Goal: Task Accomplishment & Management: Complete application form

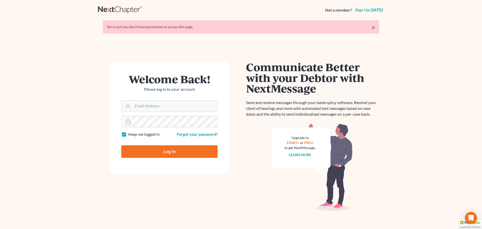
type input "[EMAIL_ADDRESS][DOMAIN_NAME]"
click at [174, 150] on input "Log In" at bounding box center [169, 151] width 96 height 13
type input "Thinking..."
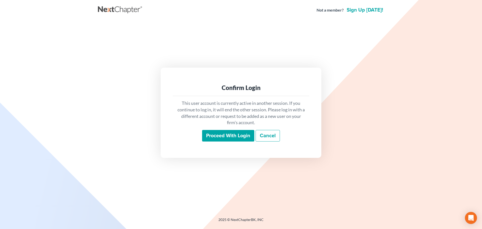
click at [219, 135] on input "Proceed with login" at bounding box center [228, 136] width 52 height 12
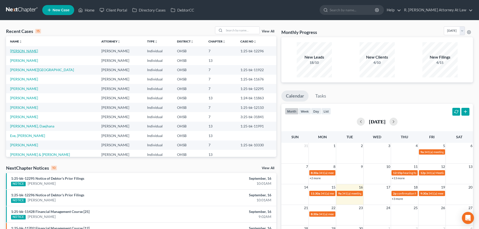
click at [16, 51] on link "Price, Emily" at bounding box center [24, 51] width 28 height 4
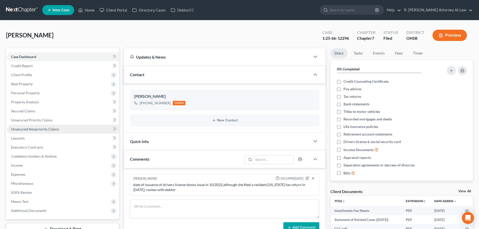
click at [17, 128] on span "Unsecured Nonpriority Claims" at bounding box center [35, 129] width 48 height 4
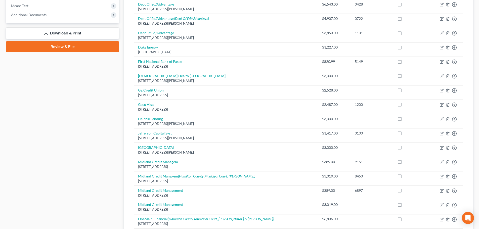
scroll to position [20, 0]
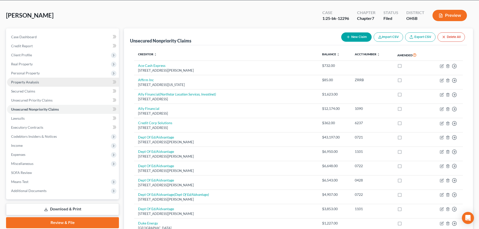
click at [21, 80] on span "Property Analysis" at bounding box center [25, 82] width 28 height 4
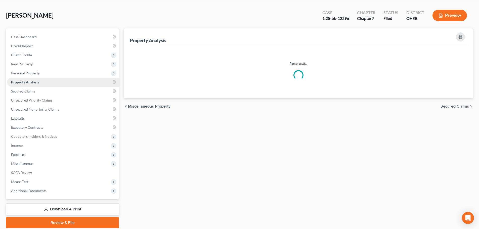
scroll to position [0, 0]
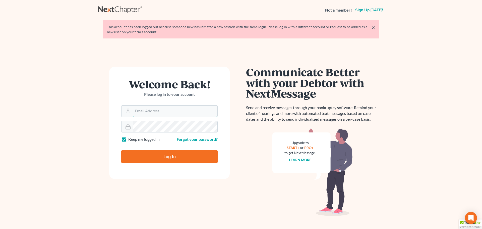
type input "bankruptcyquestions@gmail.com"
click at [168, 153] on input "Log In" at bounding box center [169, 156] width 96 height 13
type input "Thinking..."
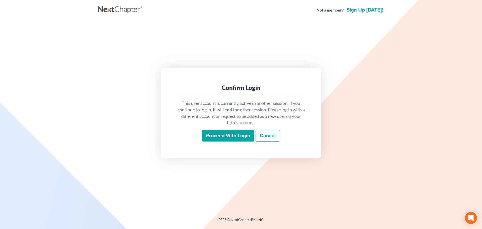
click at [213, 138] on input "Proceed with login" at bounding box center [228, 136] width 52 height 12
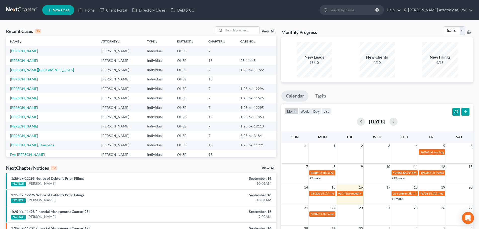
click at [20, 60] on link "Sisney, Nikea" at bounding box center [24, 60] width 28 height 4
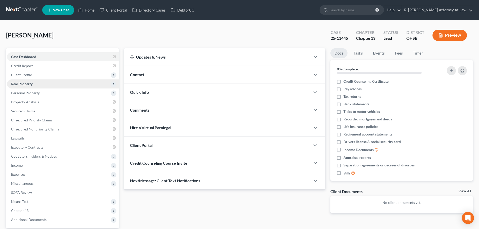
click at [18, 83] on span "Real Property" at bounding box center [22, 84] width 22 height 4
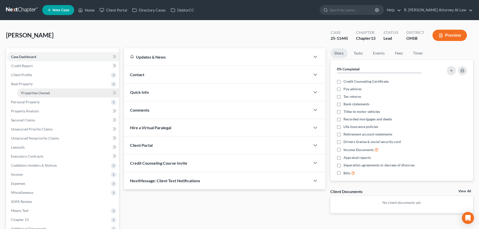
click at [28, 92] on span "Properties Owned" at bounding box center [35, 93] width 29 height 4
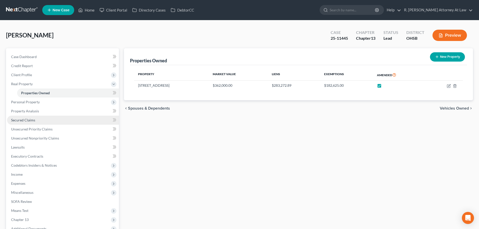
click at [25, 121] on span "Secured Claims" at bounding box center [23, 120] width 24 height 4
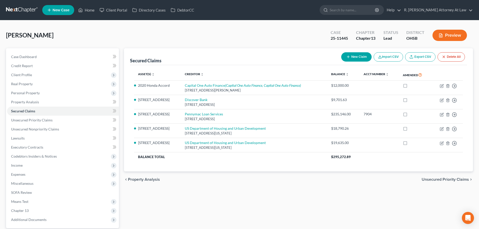
click at [139, 22] on div "Sisney, Nikea Upgraded Case 25-11445 Chapter Chapter 13 Status Lead District OH…" at bounding box center [239, 143] width 479 height 247
click at [86, 10] on link "Home" at bounding box center [86, 10] width 21 height 9
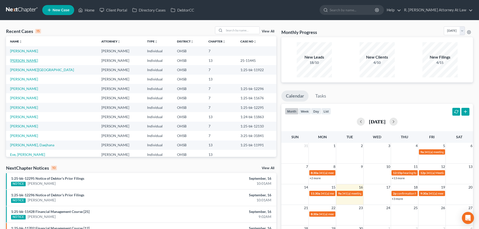
click at [21, 60] on link "Sisney, Nikea" at bounding box center [24, 60] width 28 height 4
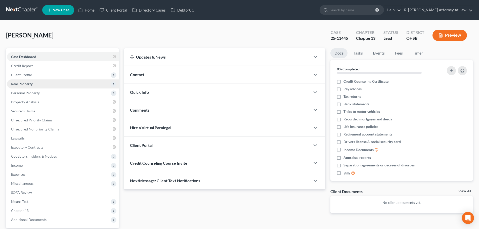
click at [25, 85] on span "Real Property" at bounding box center [22, 84] width 22 height 4
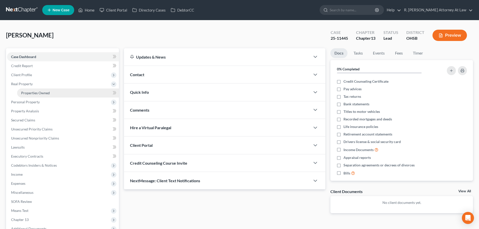
click at [27, 91] on span "Properties Owned" at bounding box center [35, 93] width 29 height 4
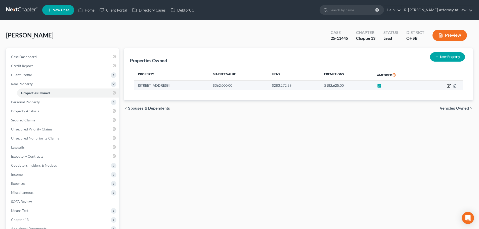
click at [448, 87] on icon "button" at bounding box center [448, 86] width 4 height 4
select select "36"
select select "3"
select select "0"
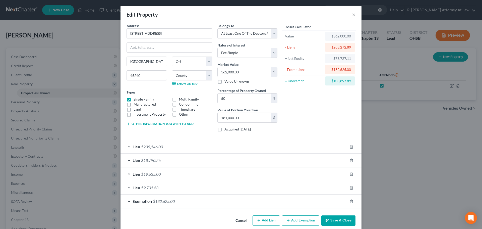
click at [335, 216] on button "Save & Close" at bounding box center [339, 220] width 34 height 11
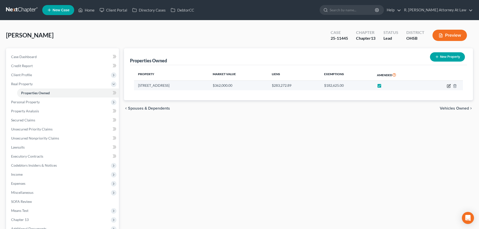
click at [449, 85] on icon "button" at bounding box center [449, 85] width 2 height 2
select select "36"
select select "30"
select select "3"
select select "0"
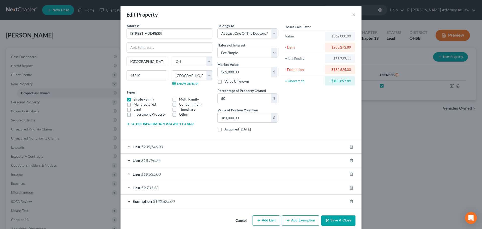
click at [341, 223] on button "Save & Close" at bounding box center [339, 220] width 34 height 11
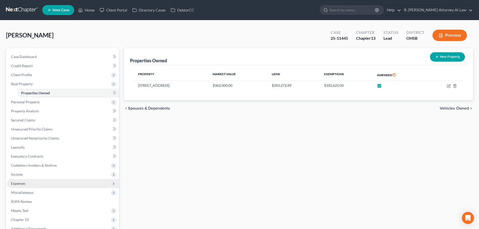
click at [18, 183] on span "Expenses" at bounding box center [18, 183] width 14 height 4
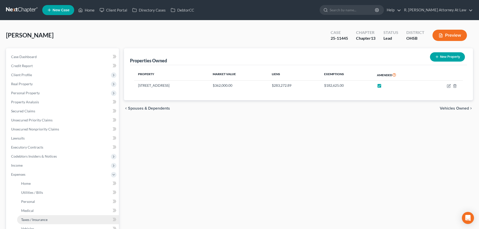
click at [27, 216] on link "Taxes / Insurance" at bounding box center [68, 219] width 102 height 9
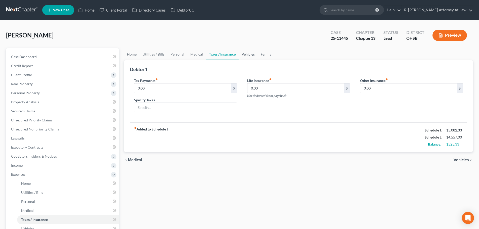
click at [245, 55] on link "Vehicles" at bounding box center [247, 54] width 19 height 12
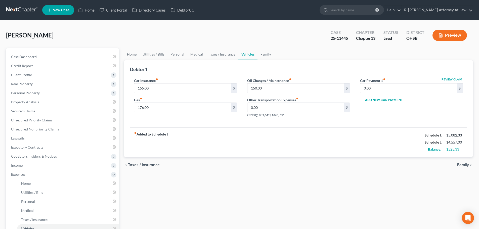
click at [264, 54] on link "Family" at bounding box center [265, 54] width 17 height 12
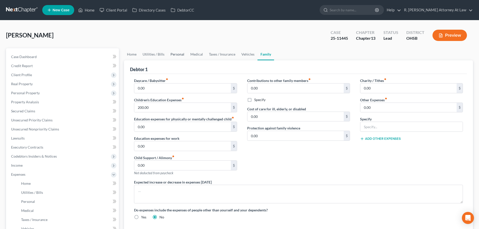
click at [179, 54] on link "Personal" at bounding box center [177, 54] width 20 height 12
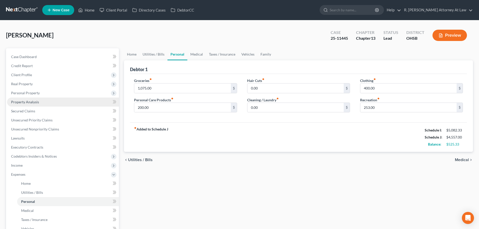
click at [21, 102] on span "Property Analysis" at bounding box center [25, 102] width 28 height 4
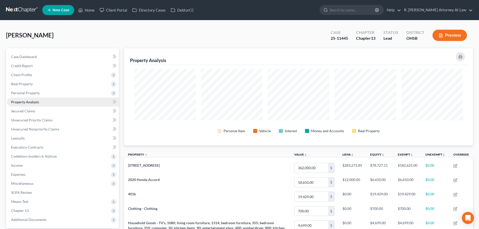
scroll to position [97, 349]
click at [24, 129] on span "Unsecured Nonpriority Claims" at bounding box center [35, 129] width 48 height 4
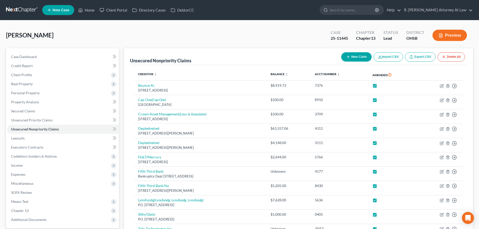
click at [260, 44] on div "Sisney, Nikea Upgraded Case 25-11445 Chapter Chapter 13 Status Lead District OH…" at bounding box center [239, 37] width 467 height 22
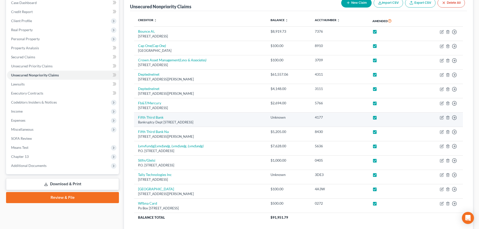
scroll to position [92, 0]
